Goal: Task Accomplishment & Management: Manage account settings

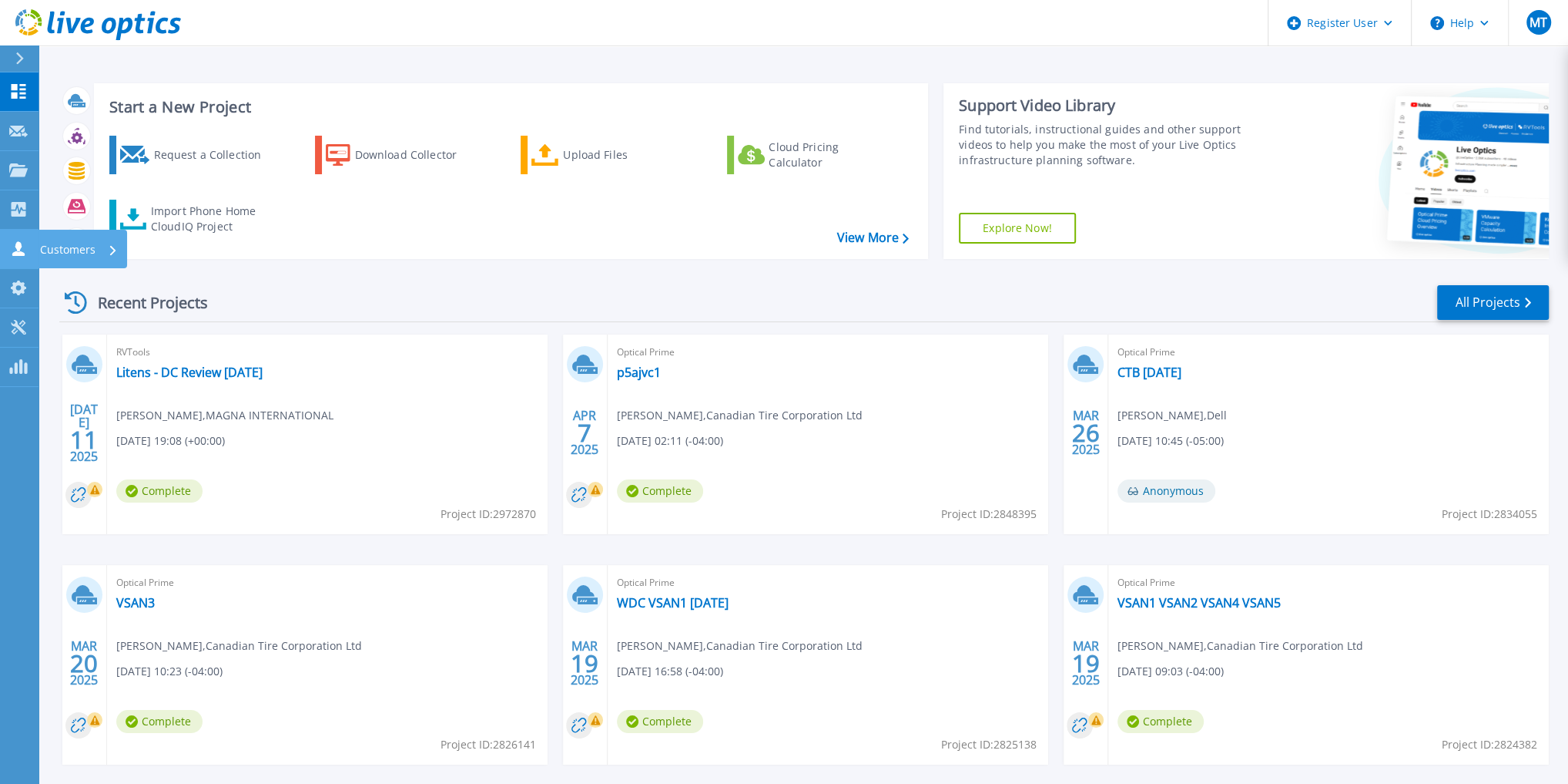
click at [28, 242] on div "Customers" at bounding box center [52, 248] width 86 height 15
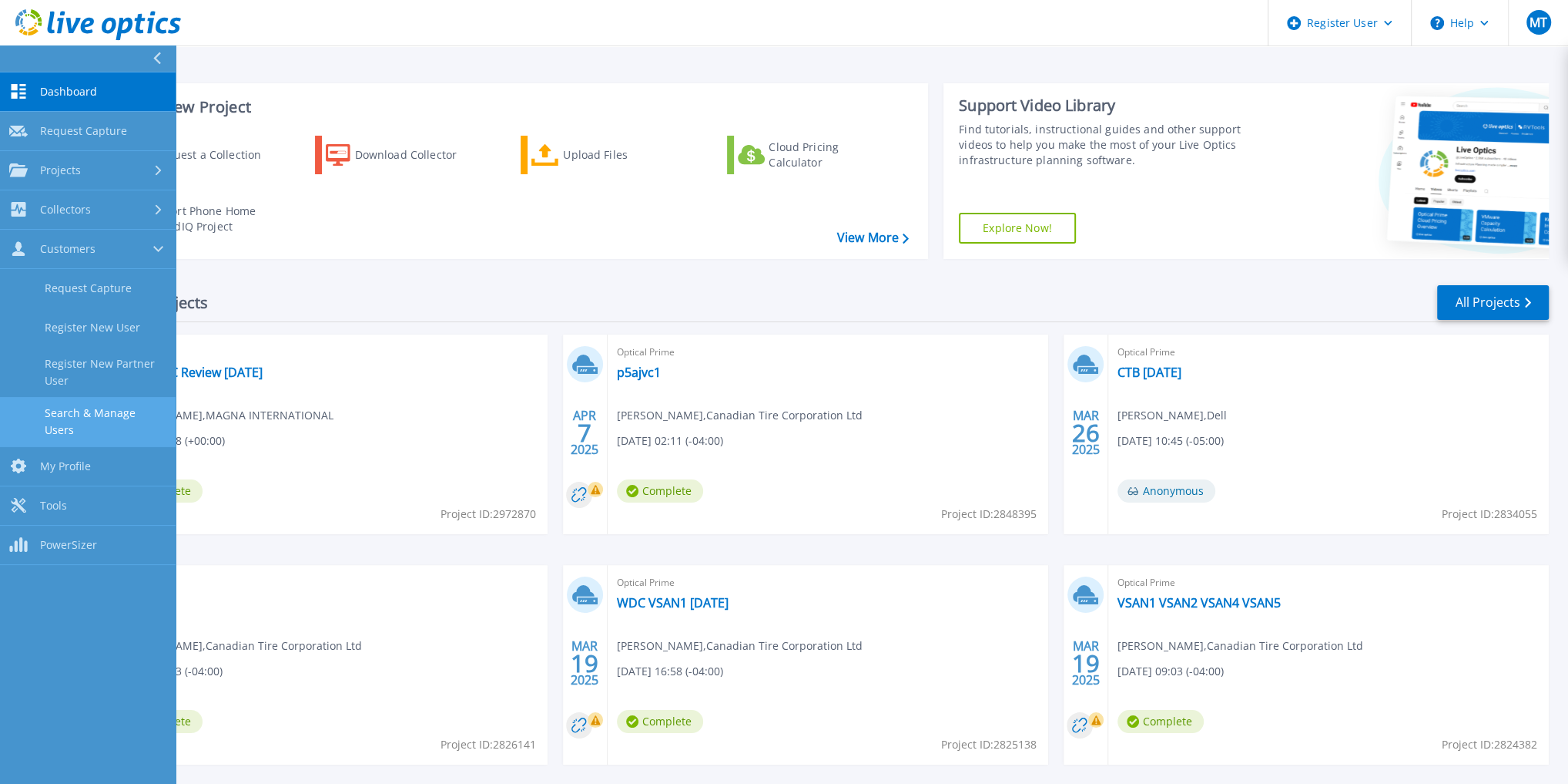
click at [108, 410] on link "Search & Manage Users" at bounding box center [88, 421] width 175 height 50
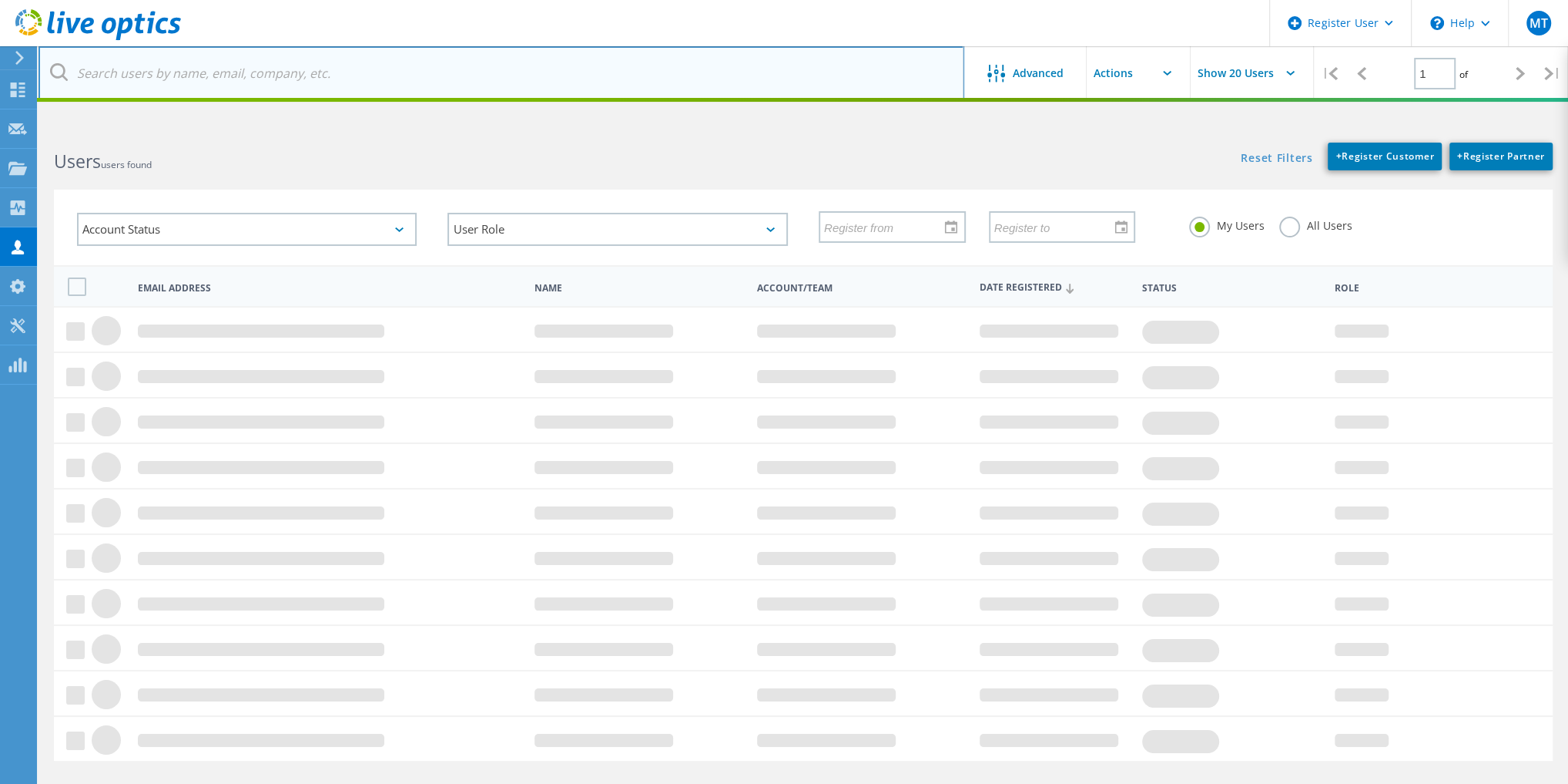
click at [216, 62] on input "text" at bounding box center [501, 73] width 926 height 54
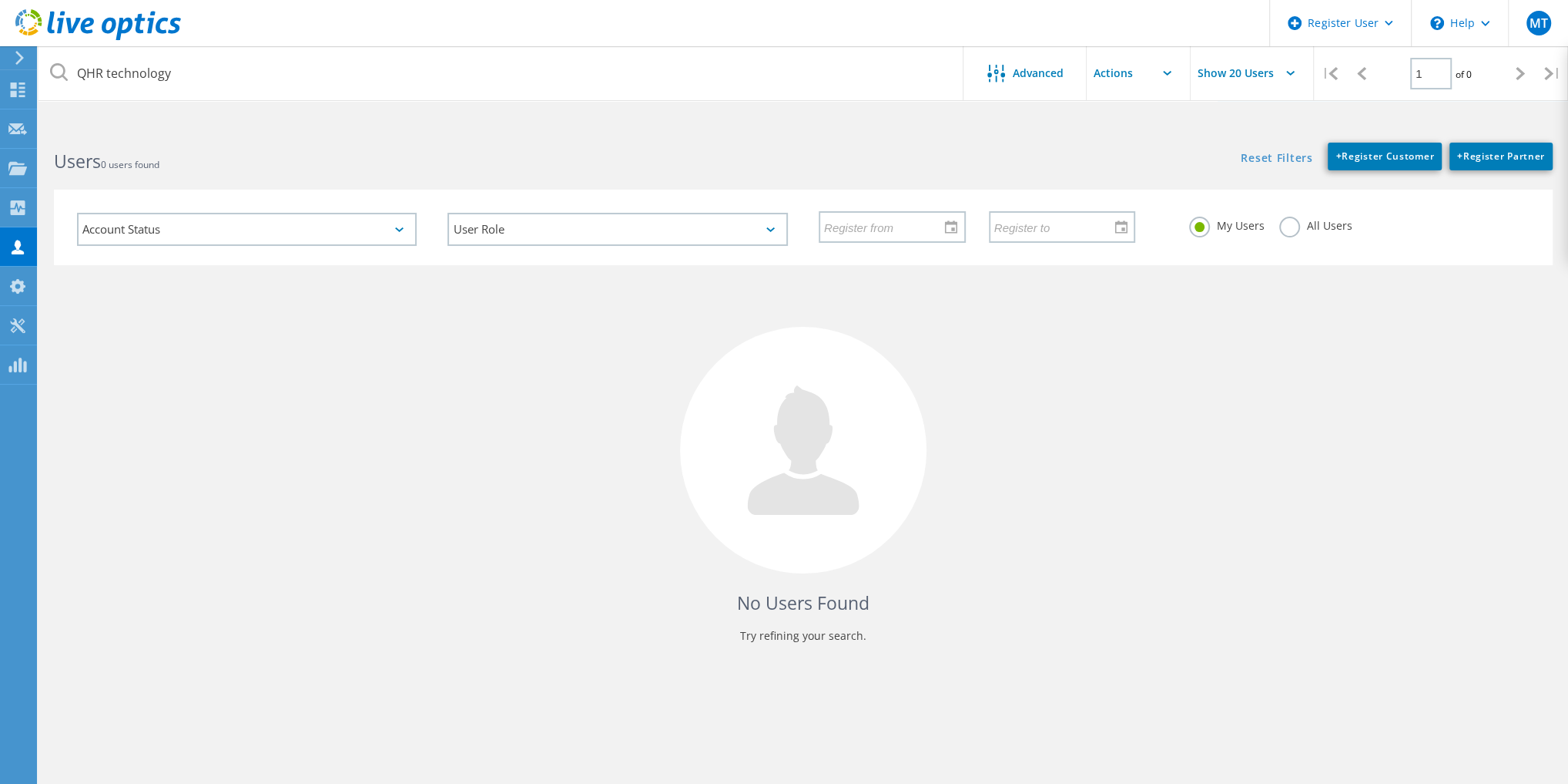
click at [1280, 230] on label "All Users" at bounding box center [1315, 224] width 72 height 15
click at [0, 0] on input "All Users" at bounding box center [0, 0] width 0 height 0
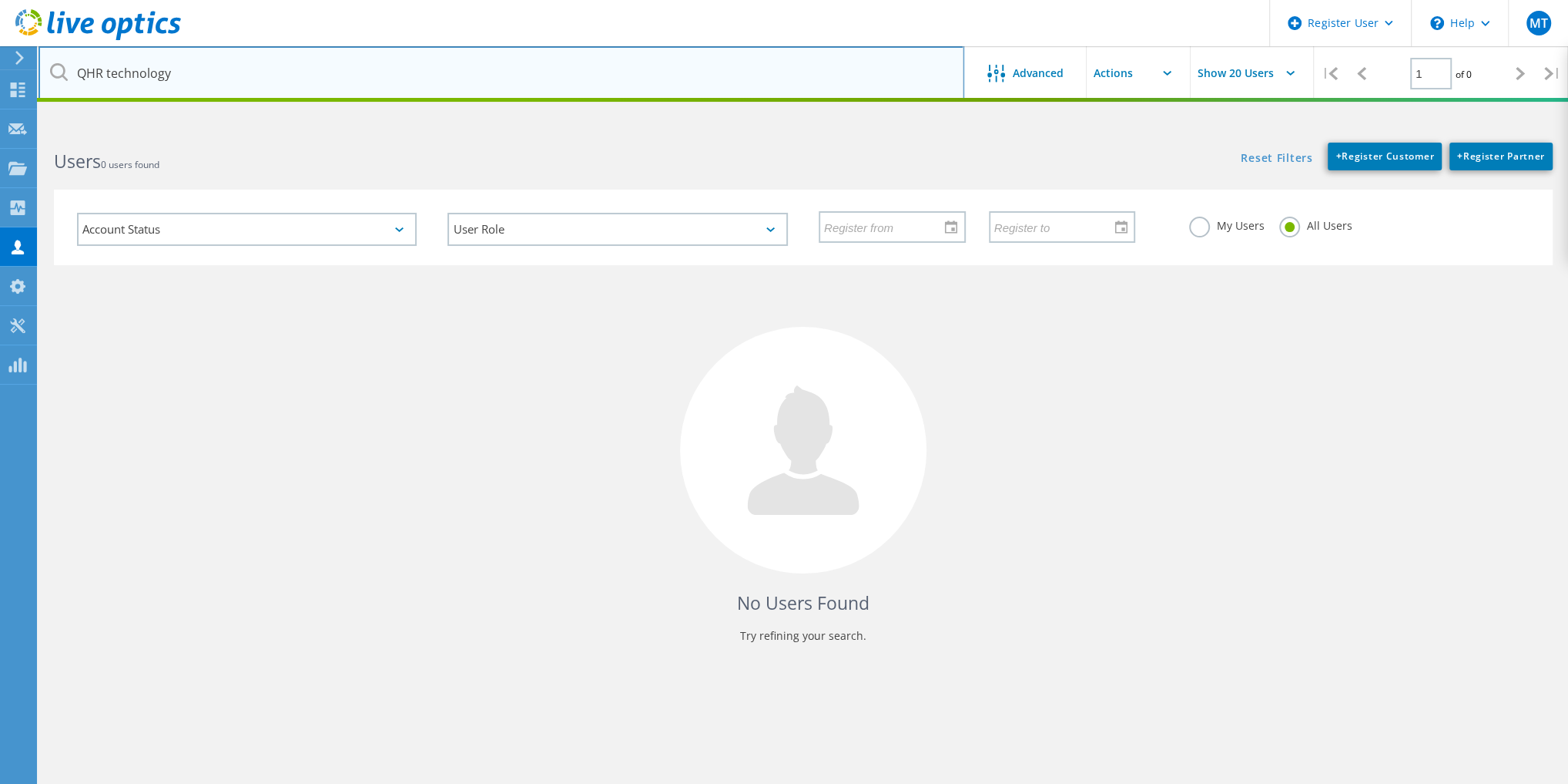
click at [526, 61] on input "QHR technology" at bounding box center [501, 73] width 926 height 54
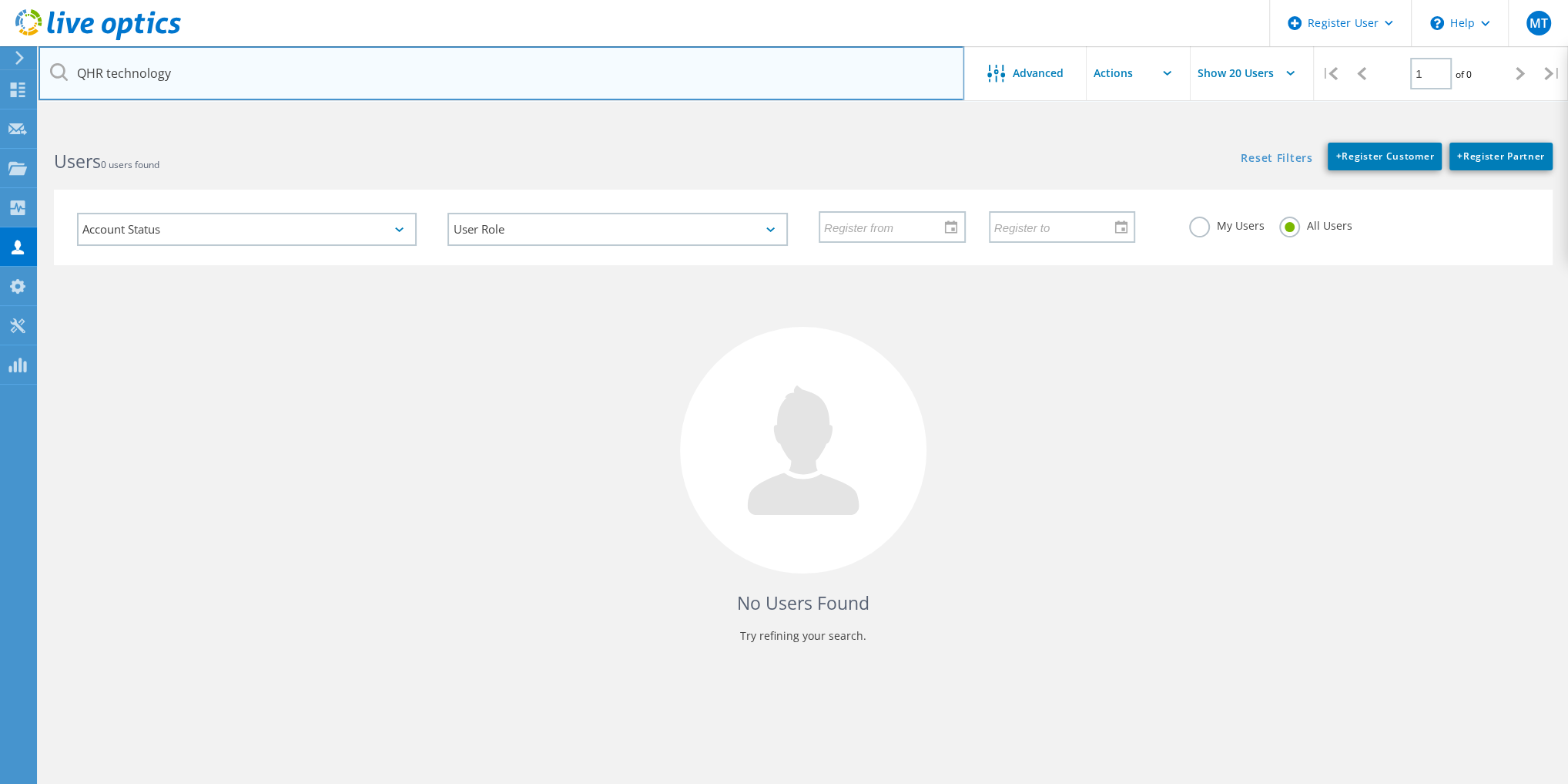
click at [377, 73] on input "QHR technology" at bounding box center [501, 73] width 926 height 54
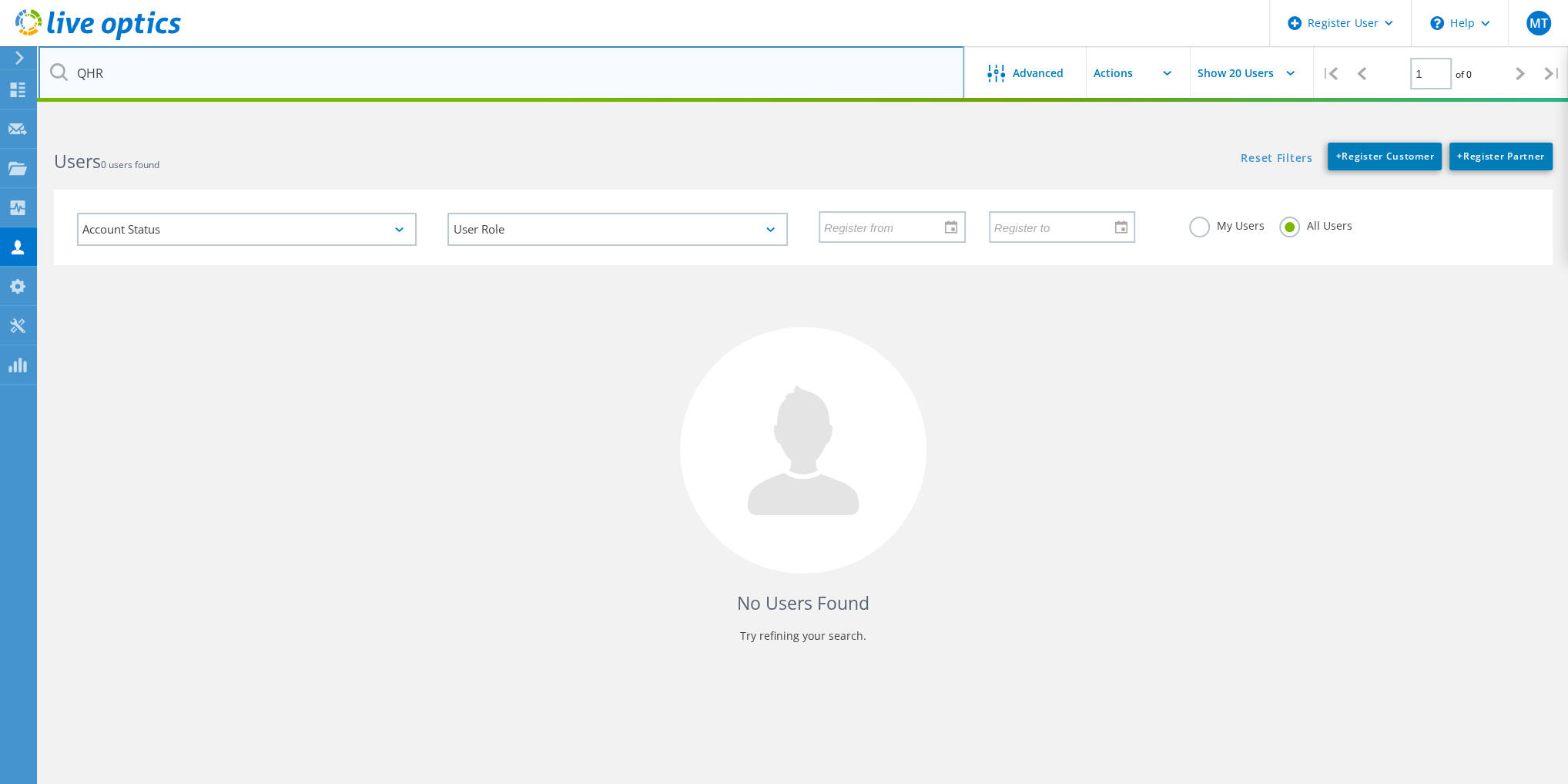
click at [819, 86] on input "QHR" at bounding box center [501, 73] width 926 height 54
click at [206, 53] on input "QHR" at bounding box center [501, 73] width 926 height 54
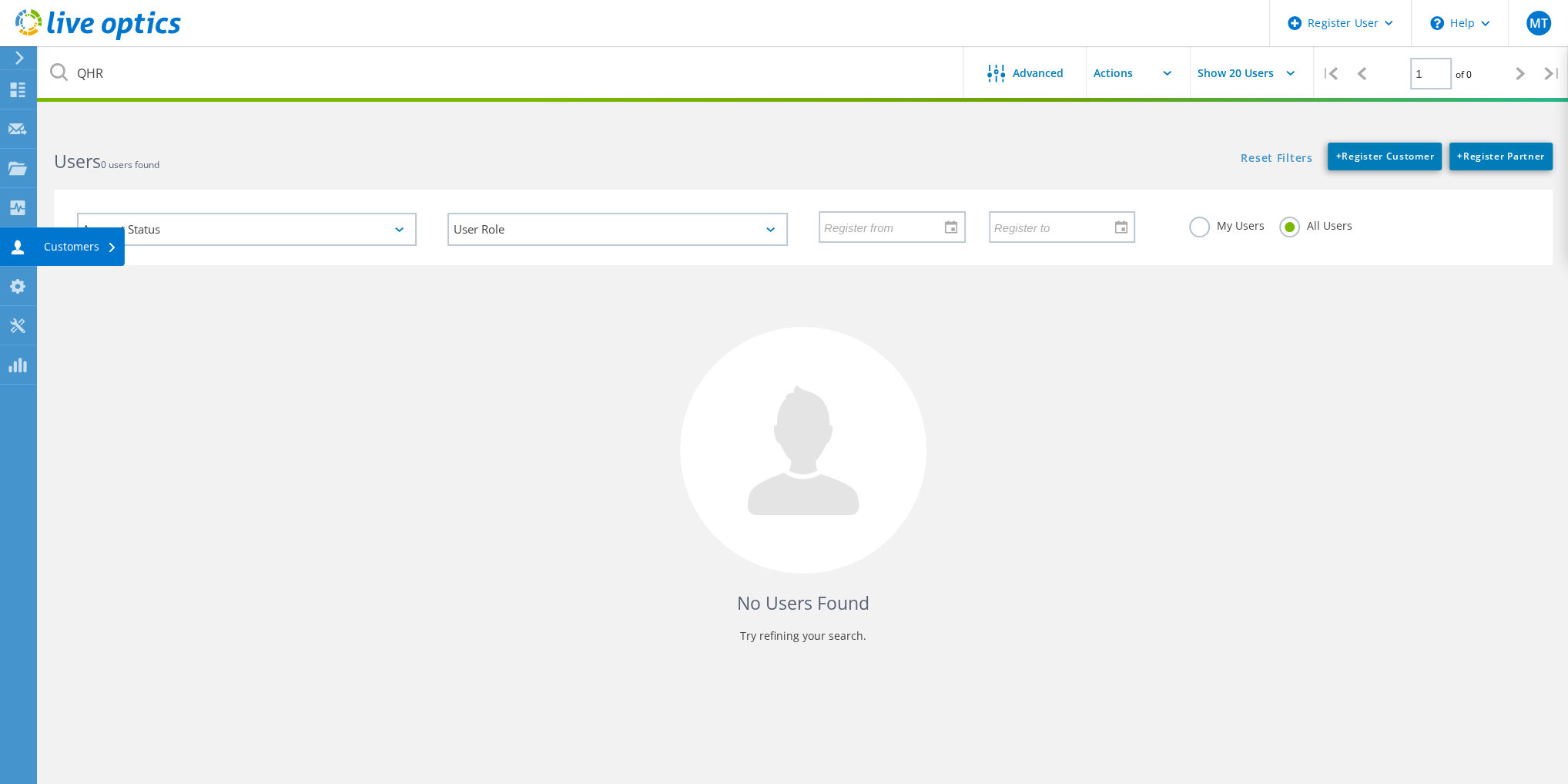
click at [48, 248] on div "Customers" at bounding box center [81, 247] width 73 height 11
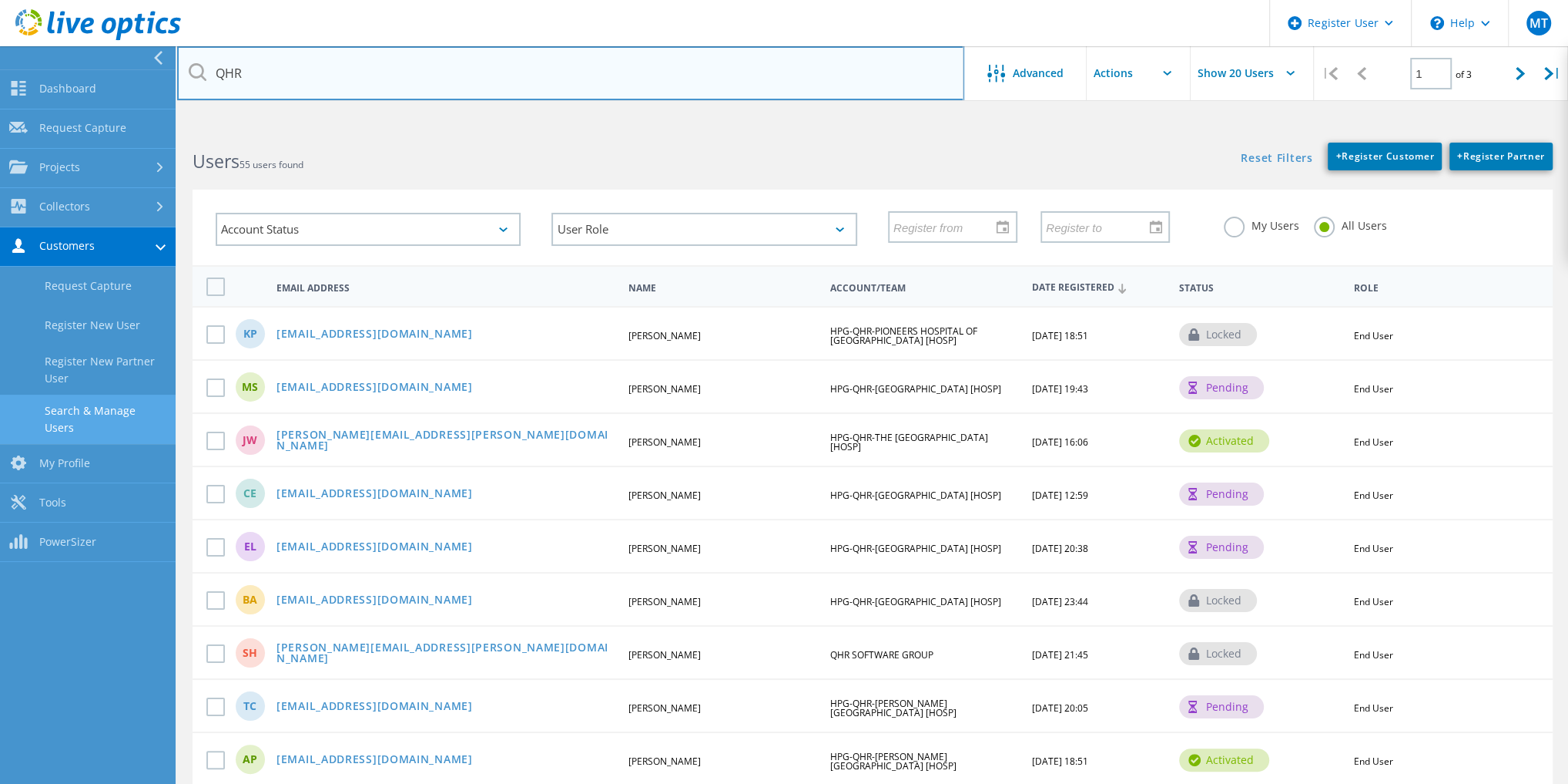
click at [299, 61] on input "QHR" at bounding box center [570, 73] width 787 height 54
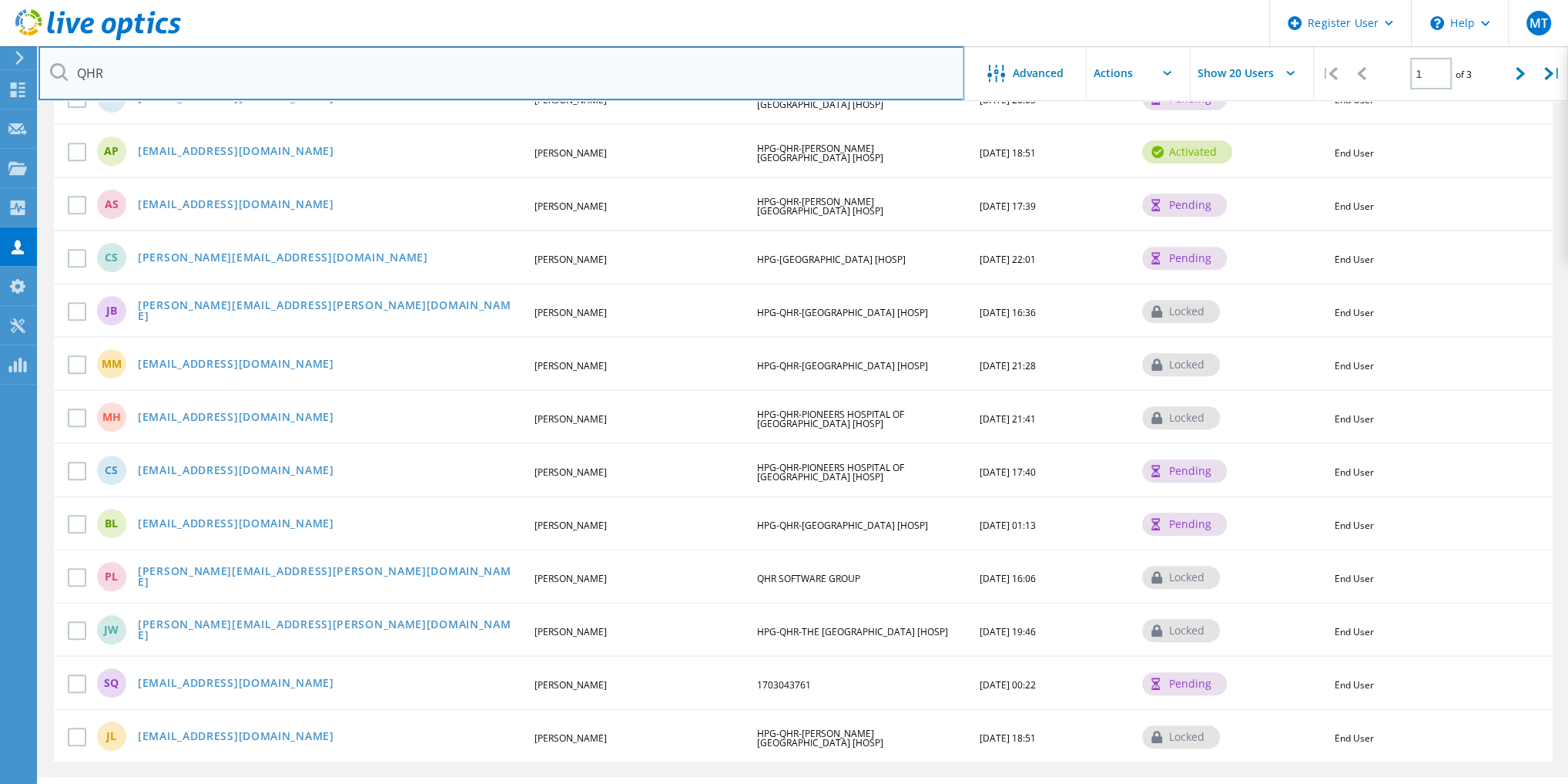
scroll to position [637, 0]
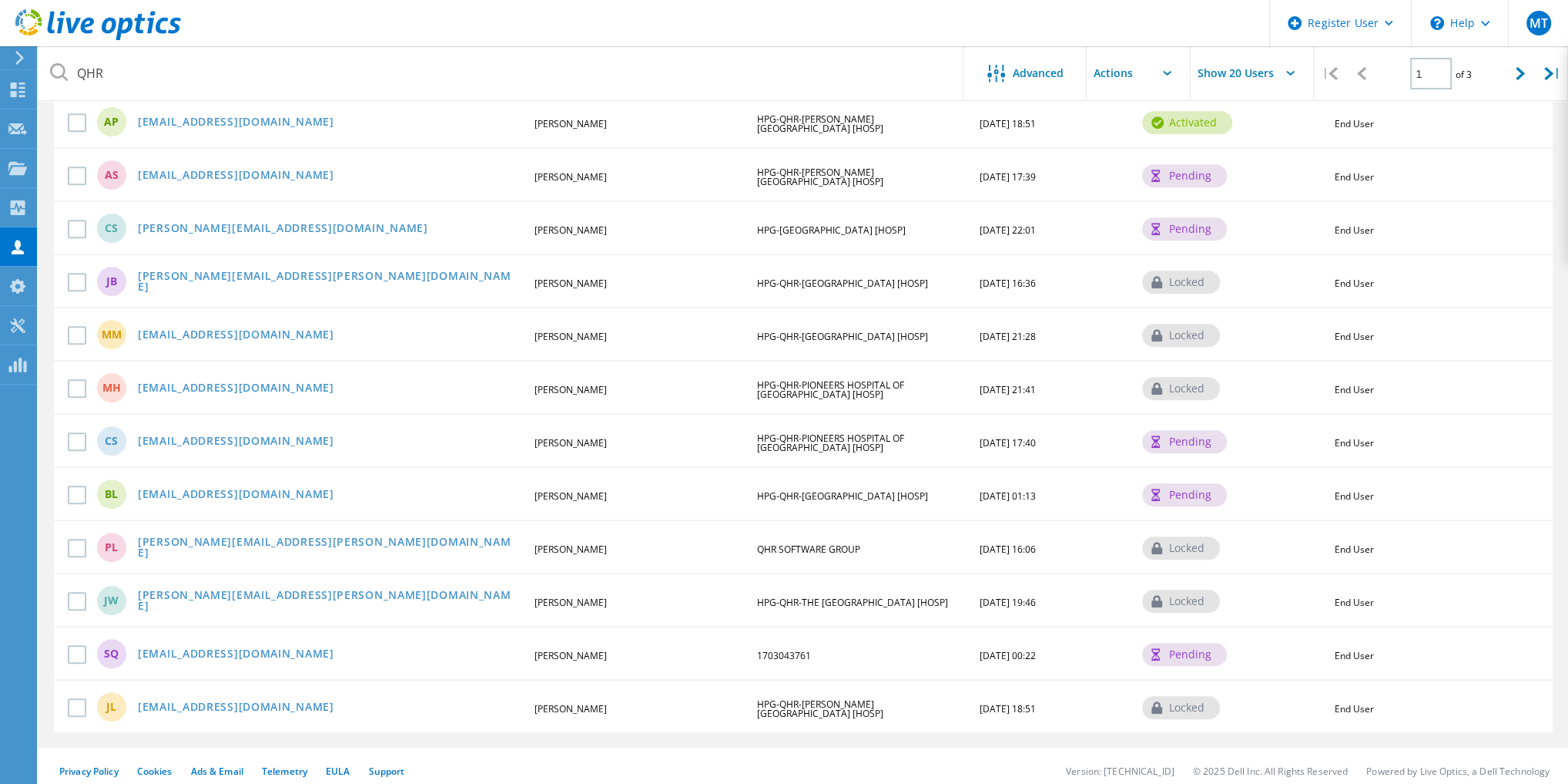
drag, startPoint x: 858, startPoint y: 539, endPoint x: 757, endPoint y: 537, distance: 101.0
click at [757, 543] on span "QHR SOFTWARE GROUP" at bounding box center [808, 549] width 103 height 13
copy span "QHR SOFTWARE GROUP"
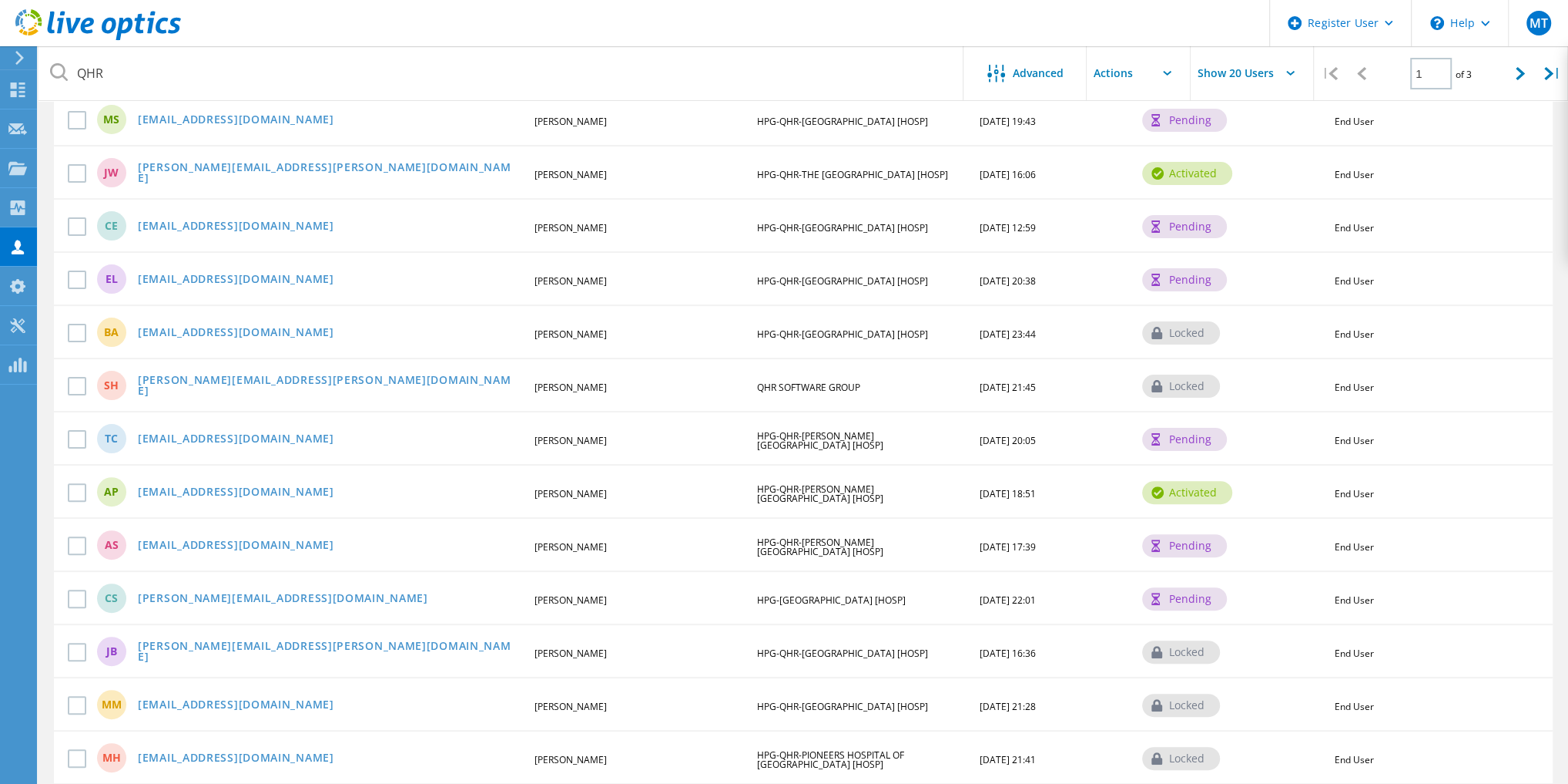
scroll to position [0, 0]
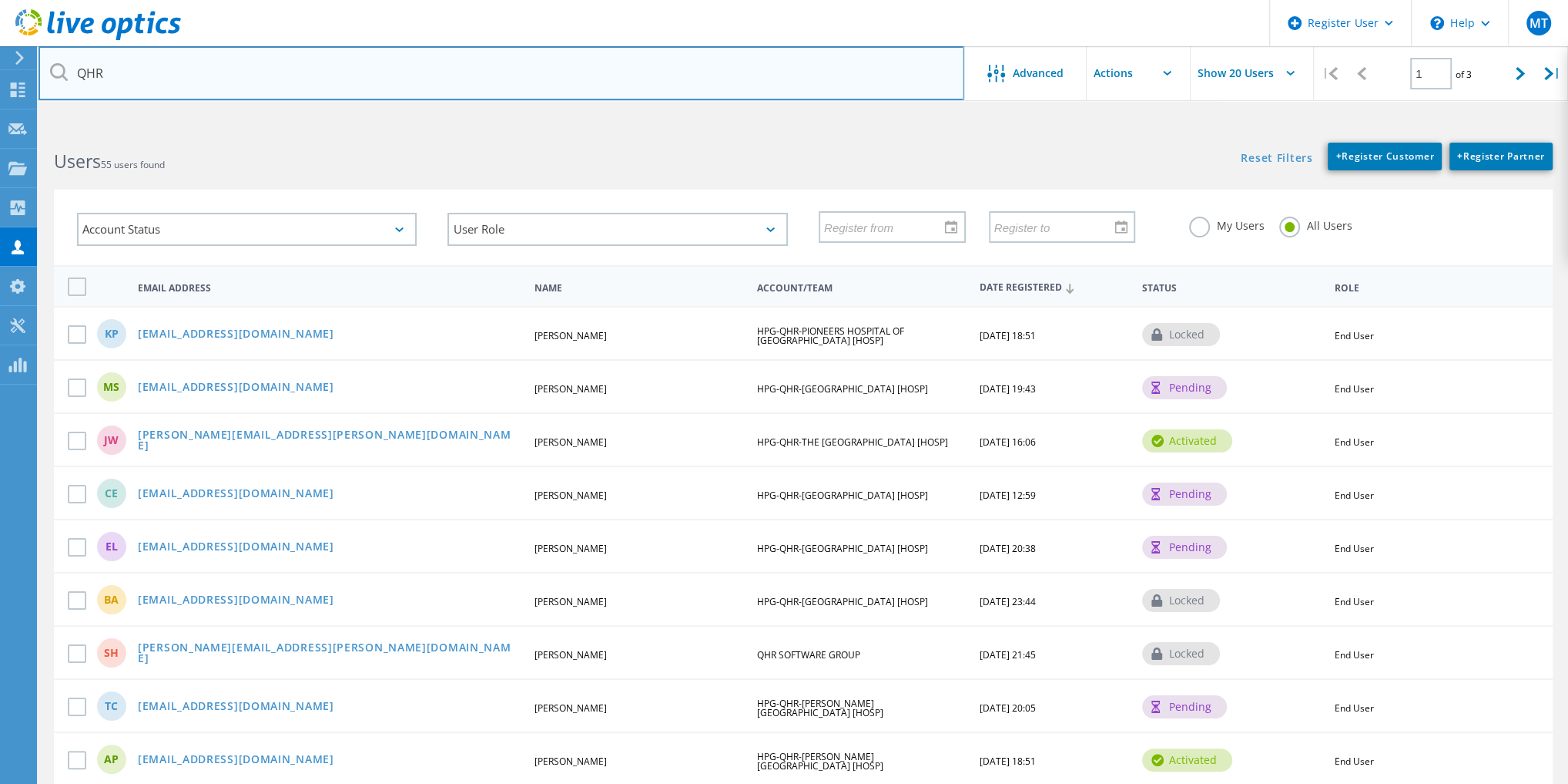
click at [179, 81] on input "QHR" at bounding box center [501, 73] width 926 height 54
paste input "SOFTWARE GROUP"
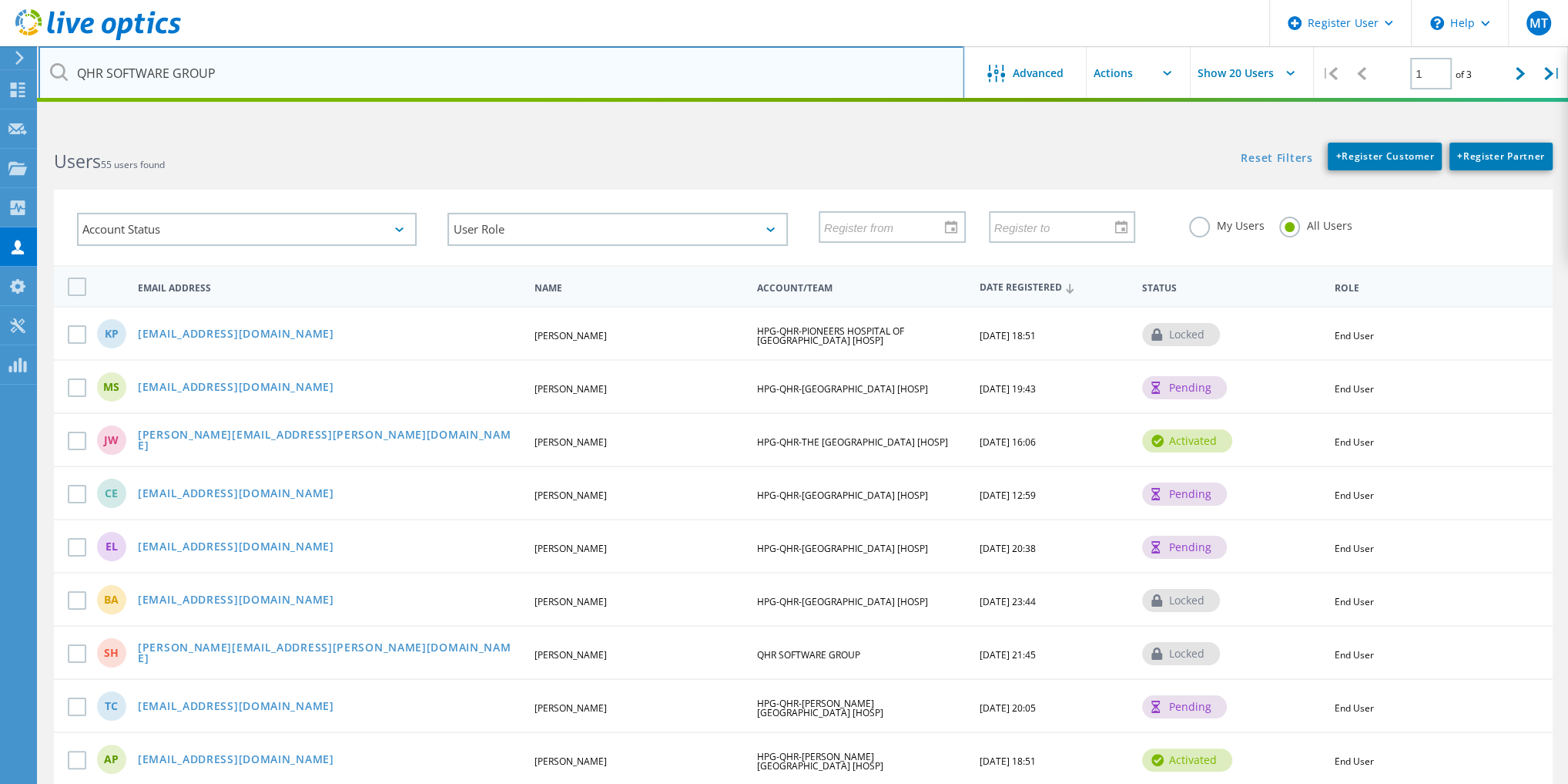
type input "QHR SOFTWARE GROUP"
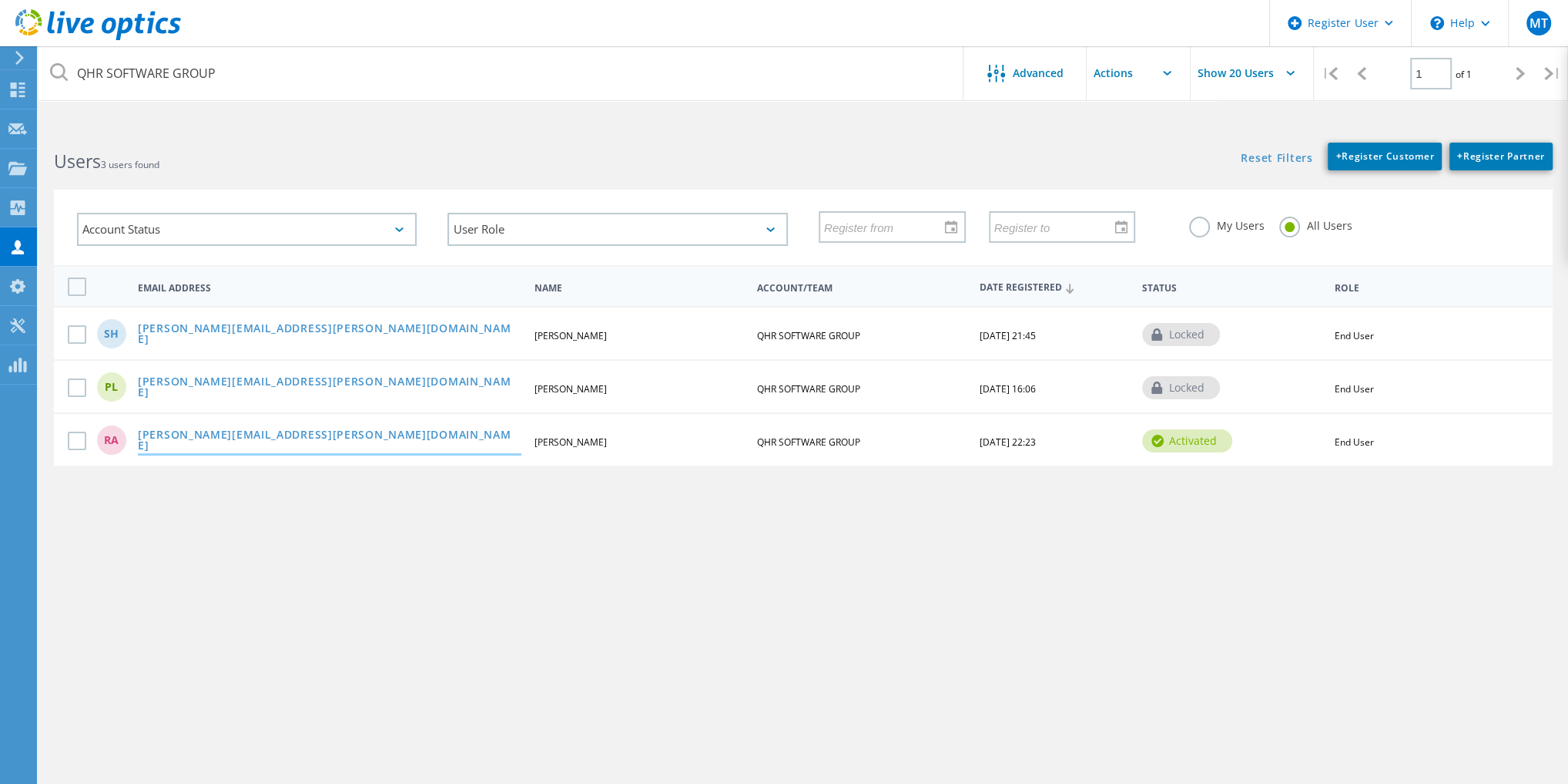
click at [217, 444] on link "[PERSON_NAME][EMAIL_ADDRESS][PERSON_NAME][DOMAIN_NAME]" at bounding box center [330, 441] width 383 height 24
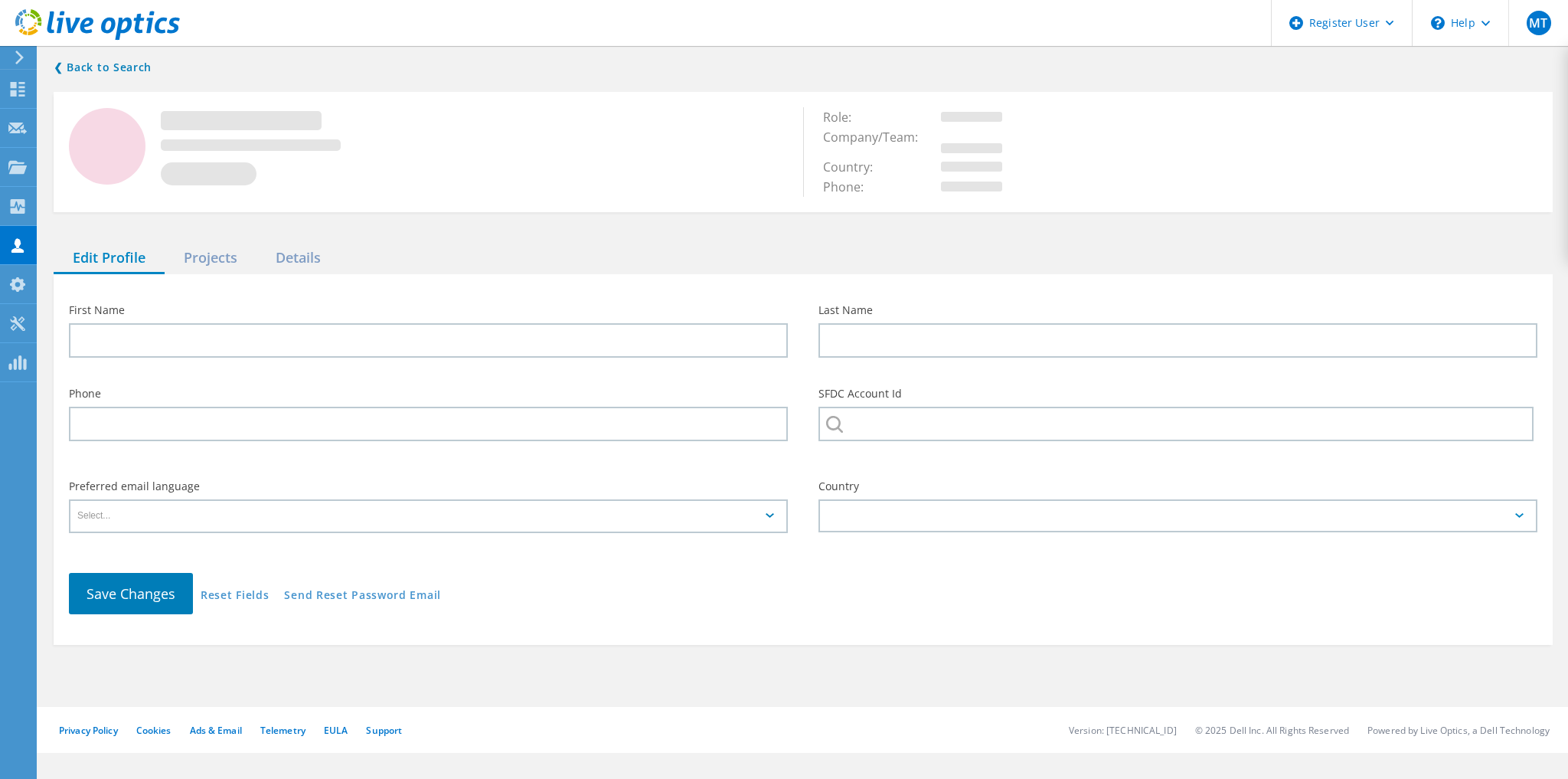
type input "[PERSON_NAME]"
type input "QHR SOFTWARE GROUP"
type input "English"
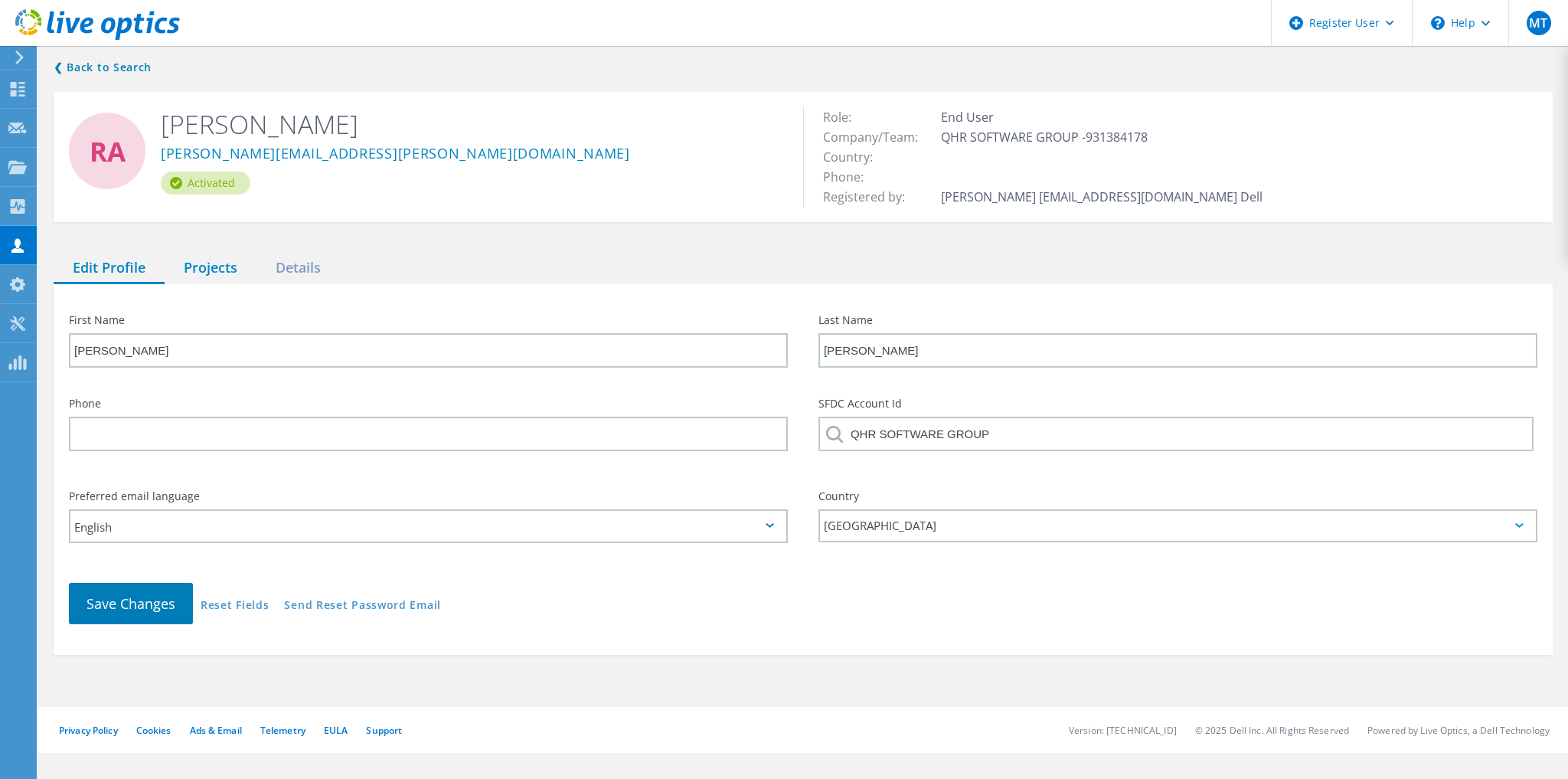
click at [219, 265] on div "Projects" at bounding box center [210, 268] width 92 height 32
